Goal: Transaction & Acquisition: Purchase product/service

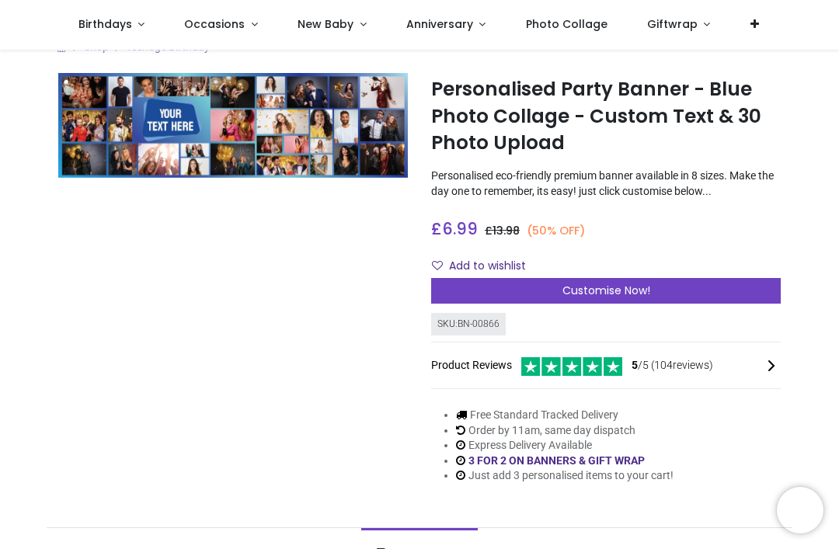
scroll to position [16, 0]
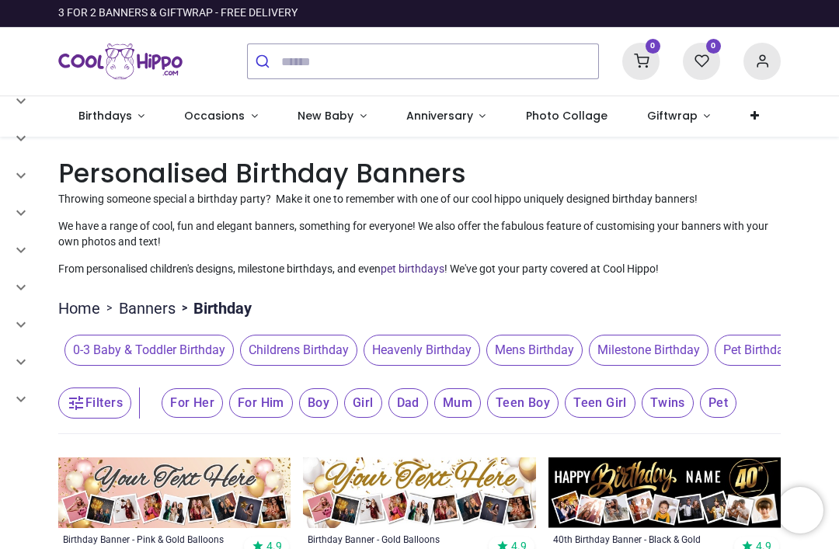
click at [650, 345] on span "Milestone Birthday" at bounding box center [649, 350] width 120 height 31
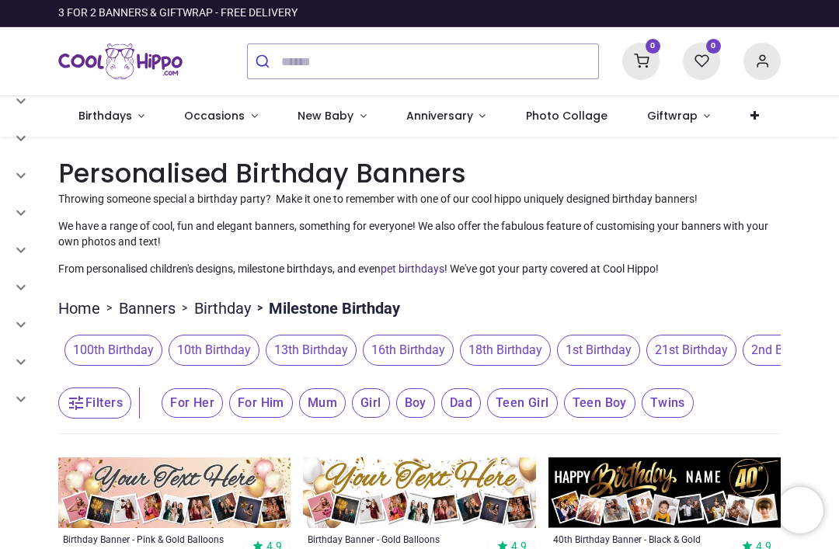
click at [109, 348] on span "100th Birthday" at bounding box center [113, 350] width 98 height 31
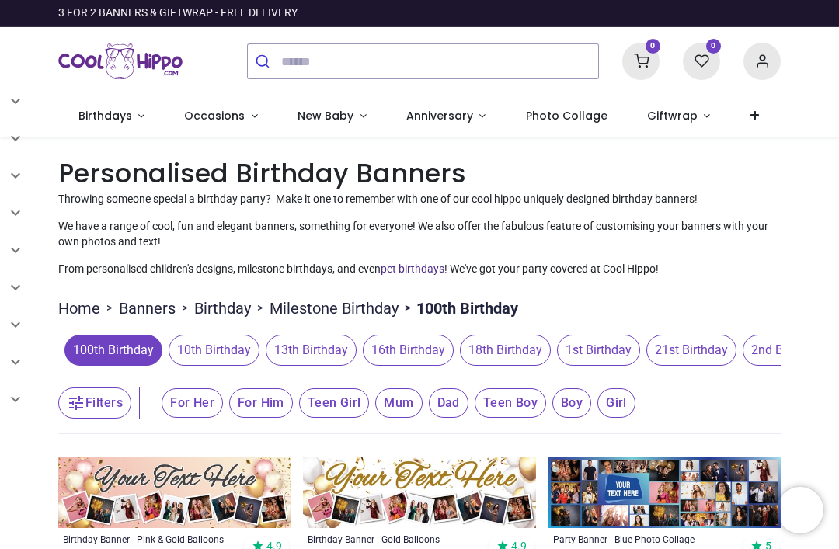
click at [190, 407] on span "For Her" at bounding box center [192, 403] width 61 height 30
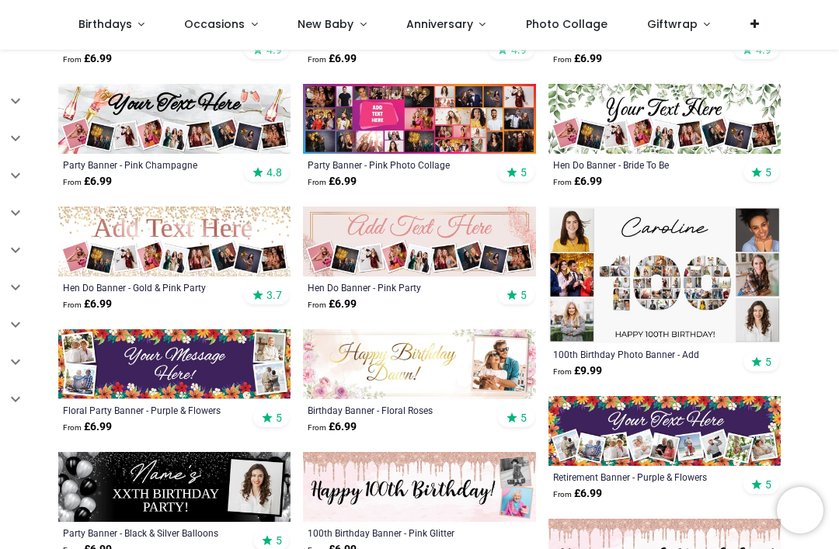
scroll to position [414, 0]
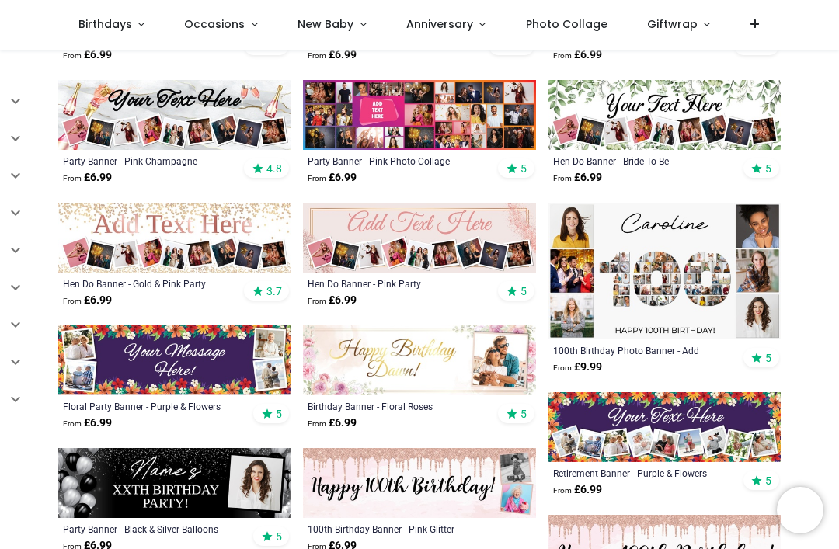
click at [672, 277] on img at bounding box center [664, 271] width 232 height 137
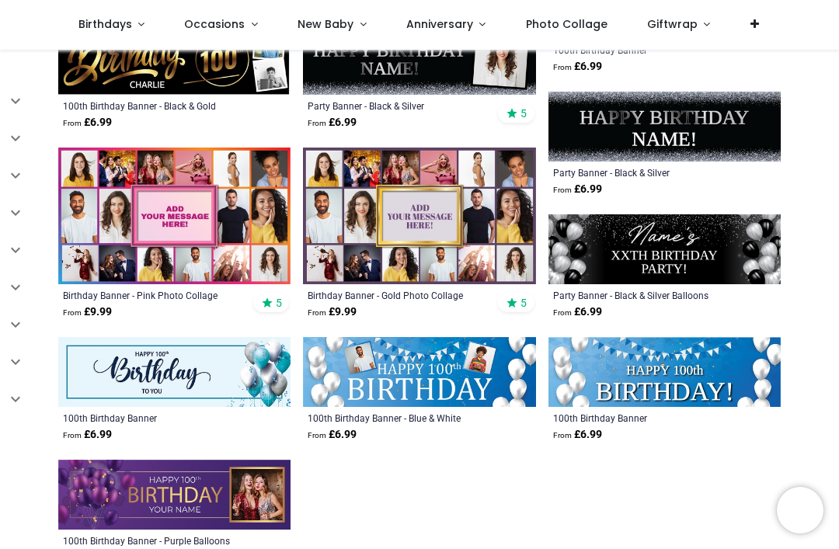
scroll to position [1084, 0]
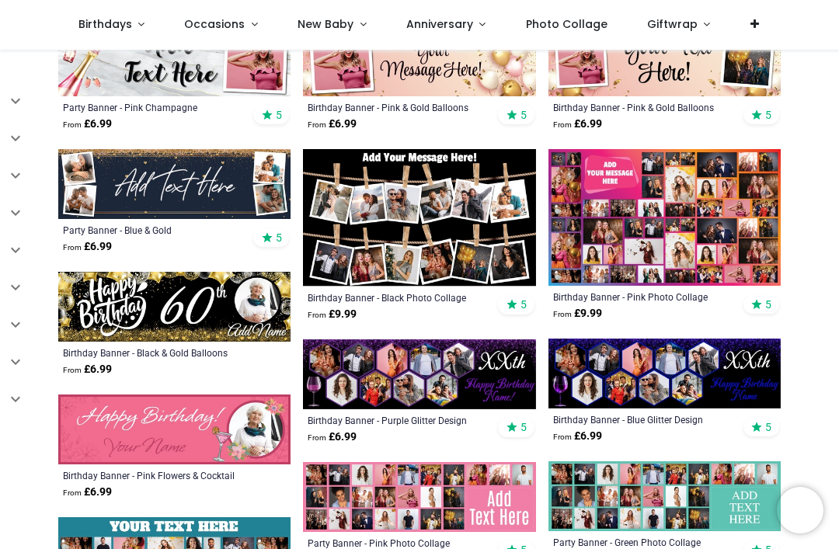
scroll to position [2131, 0]
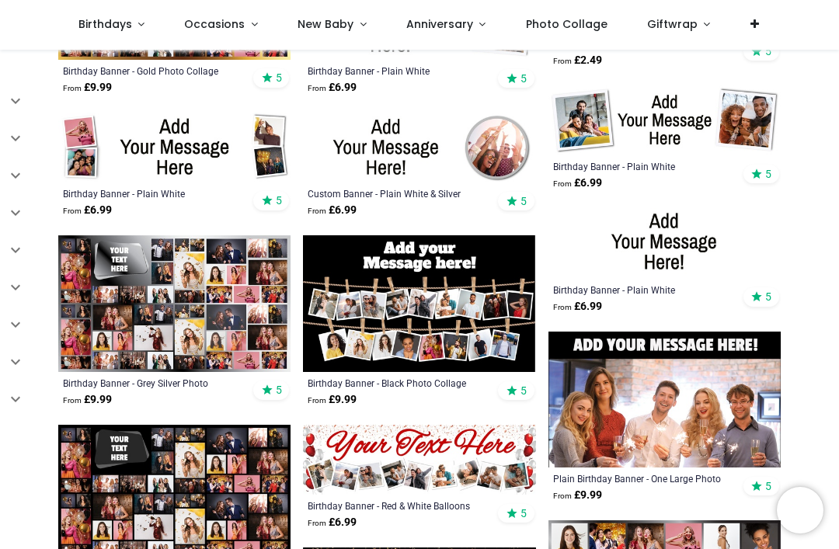
scroll to position [3038, 0]
